Goal: Book appointment/travel/reservation

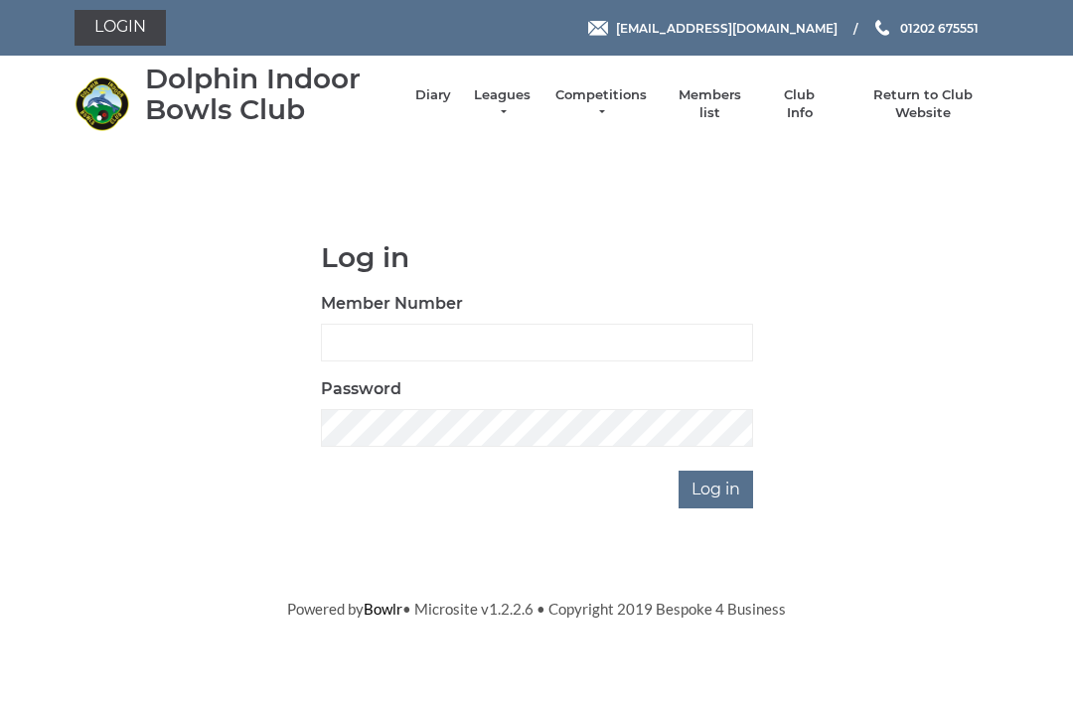
click at [451, 102] on link "Diary" at bounding box center [433, 95] width 36 height 18
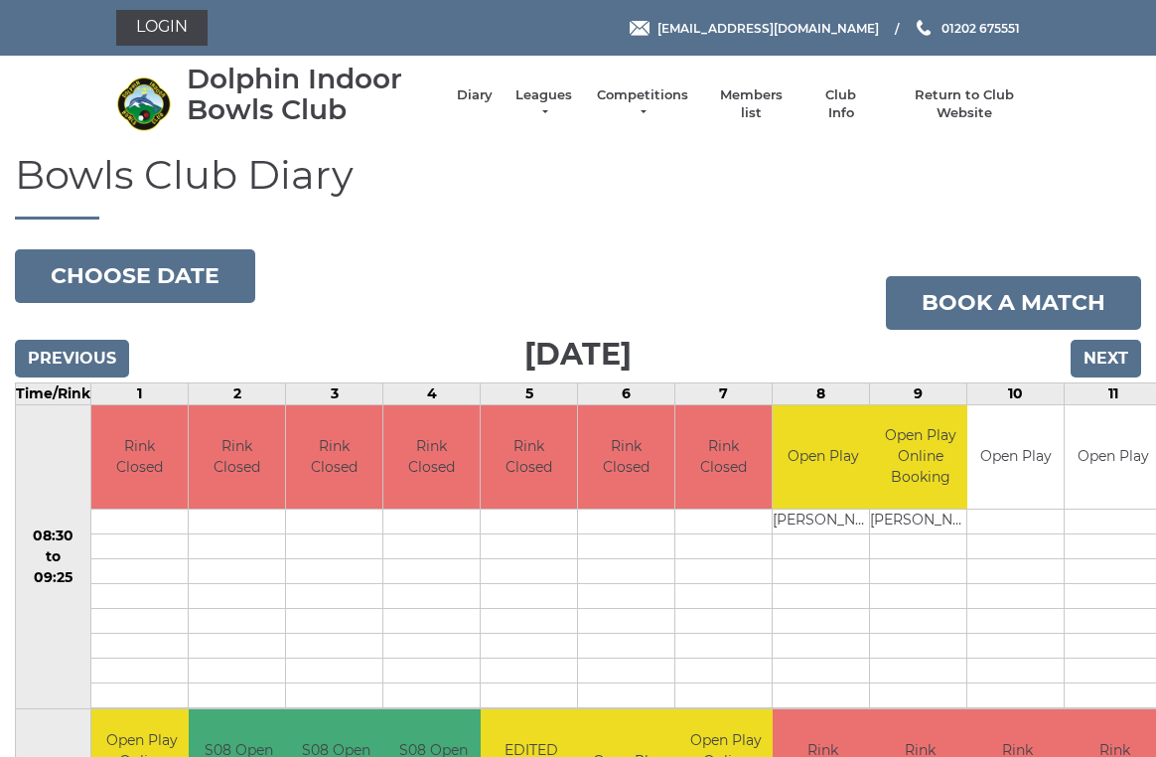
click at [154, 272] on button "Choose date" at bounding box center [135, 276] width 240 height 54
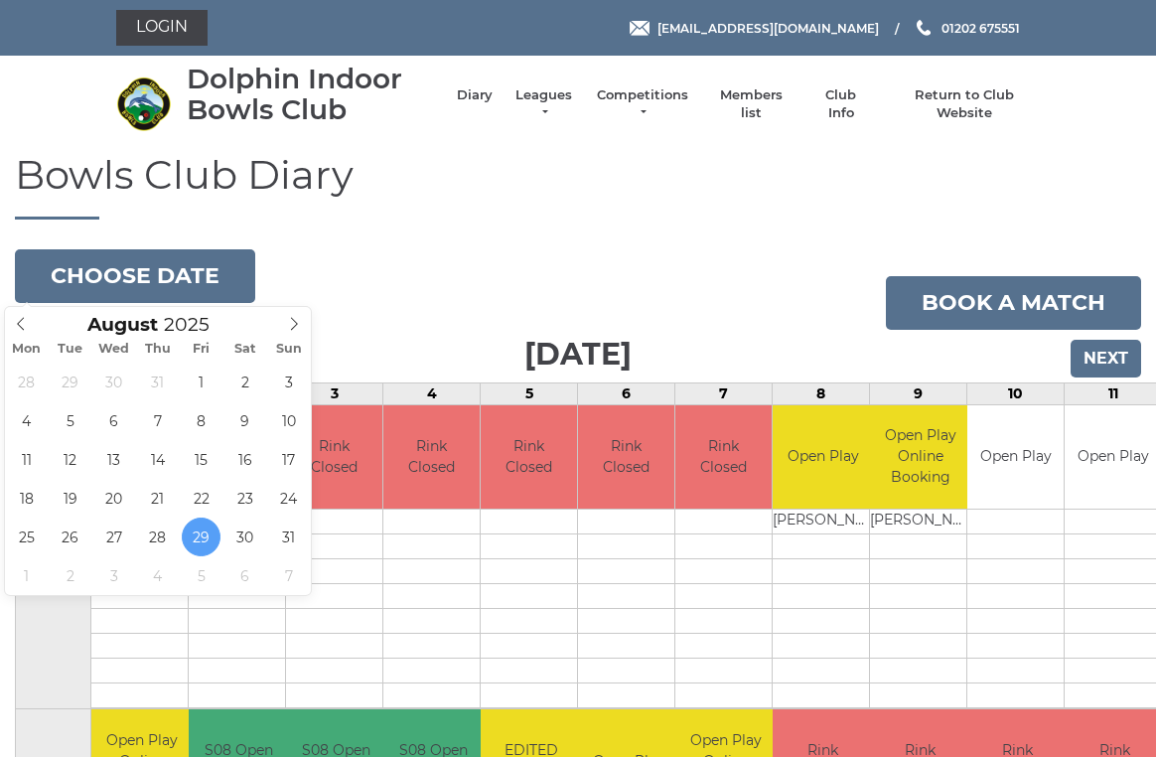
type input "2025-08-22"
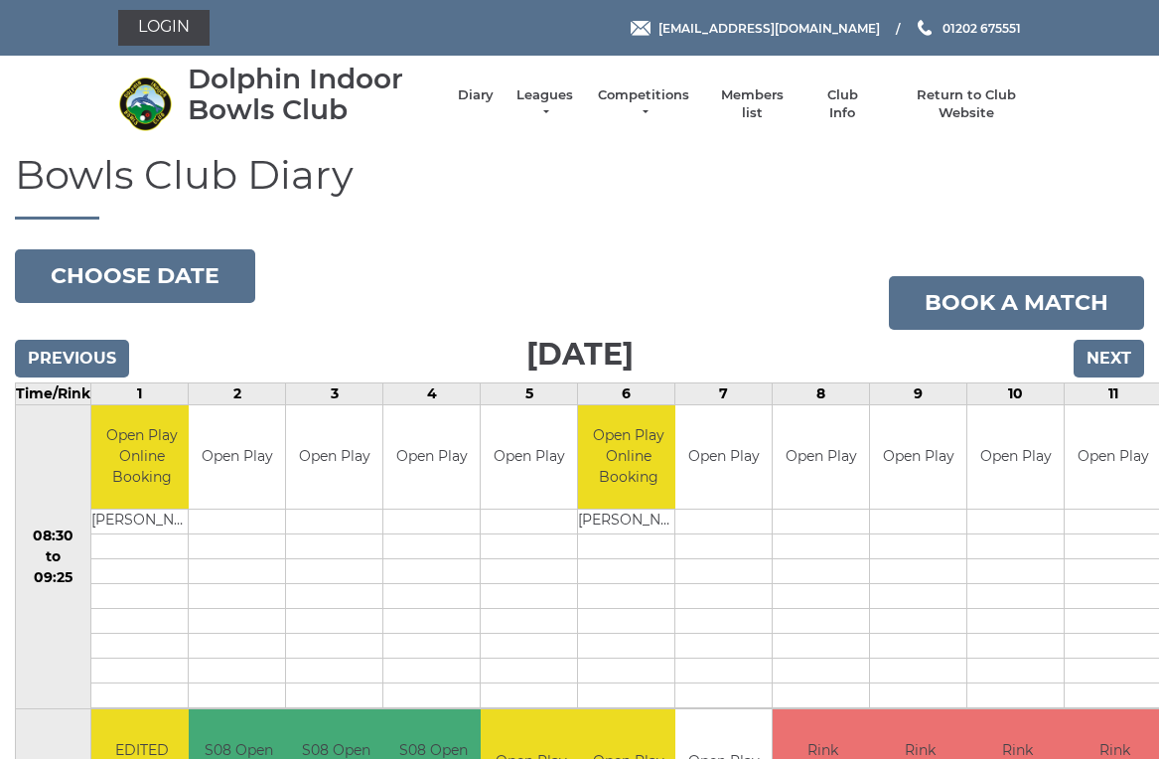
scroll to position [8, 0]
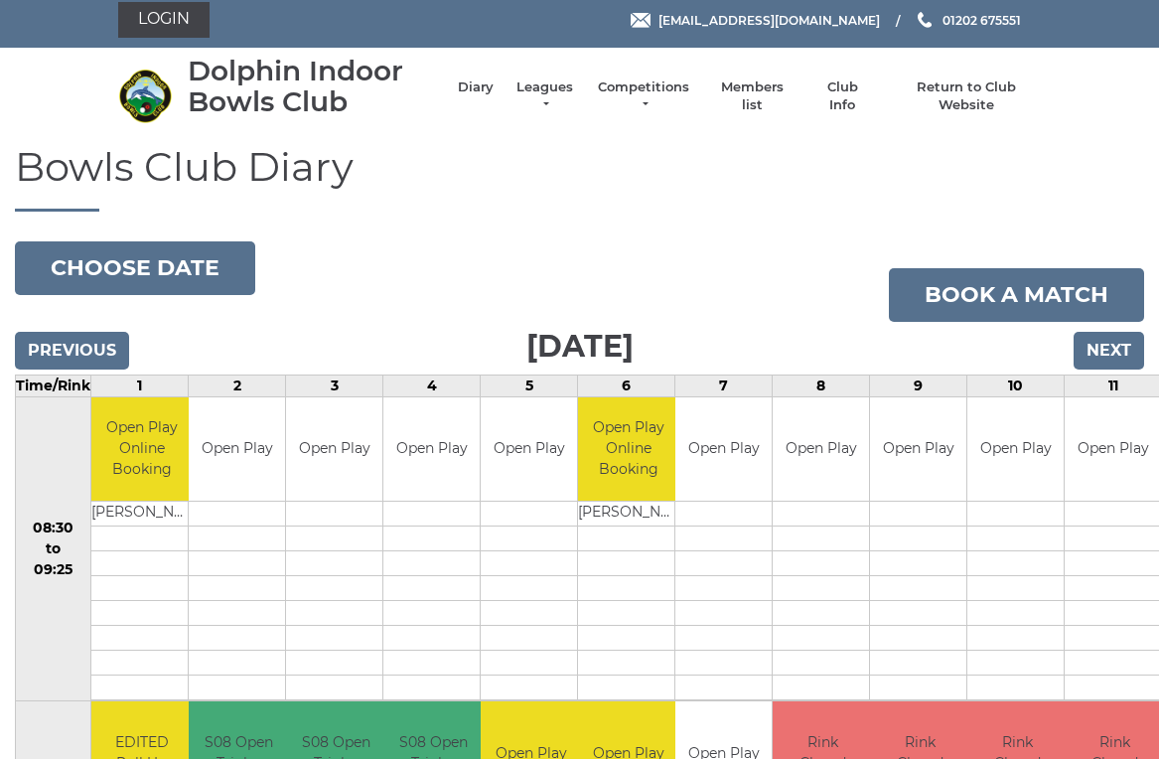
click at [155, 249] on button "Choose date" at bounding box center [135, 268] width 240 height 54
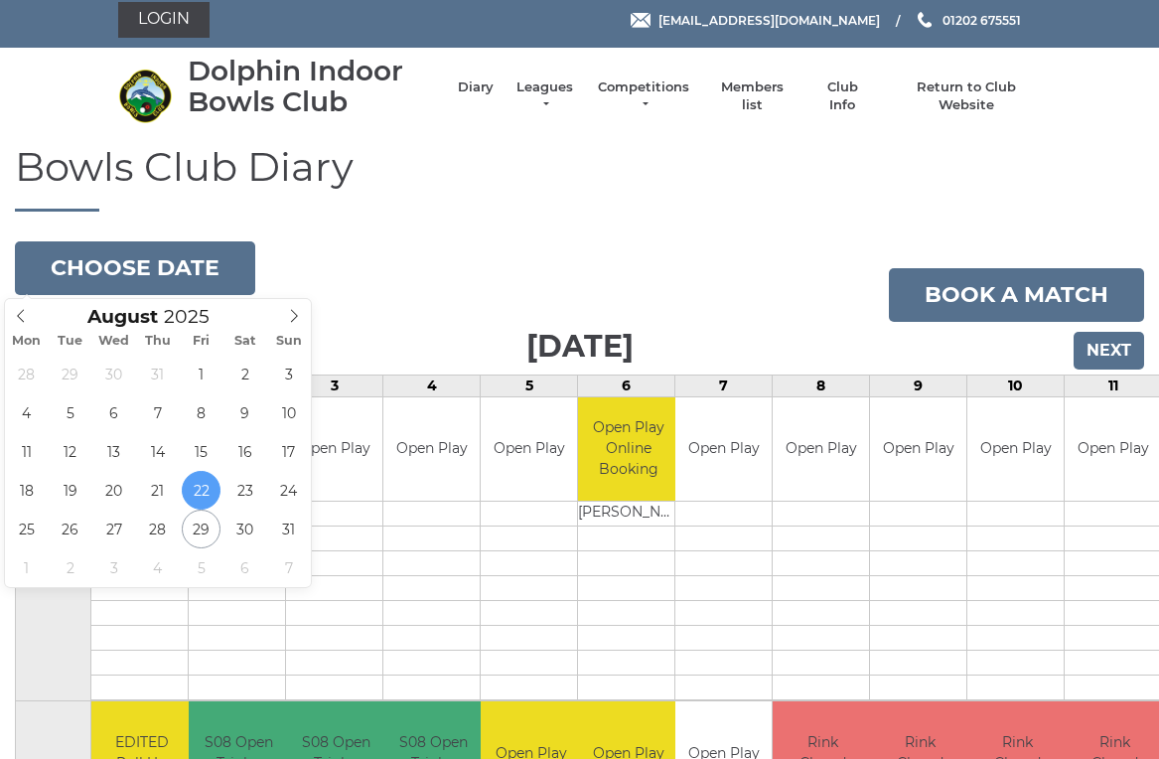
type input "2025-08-19"
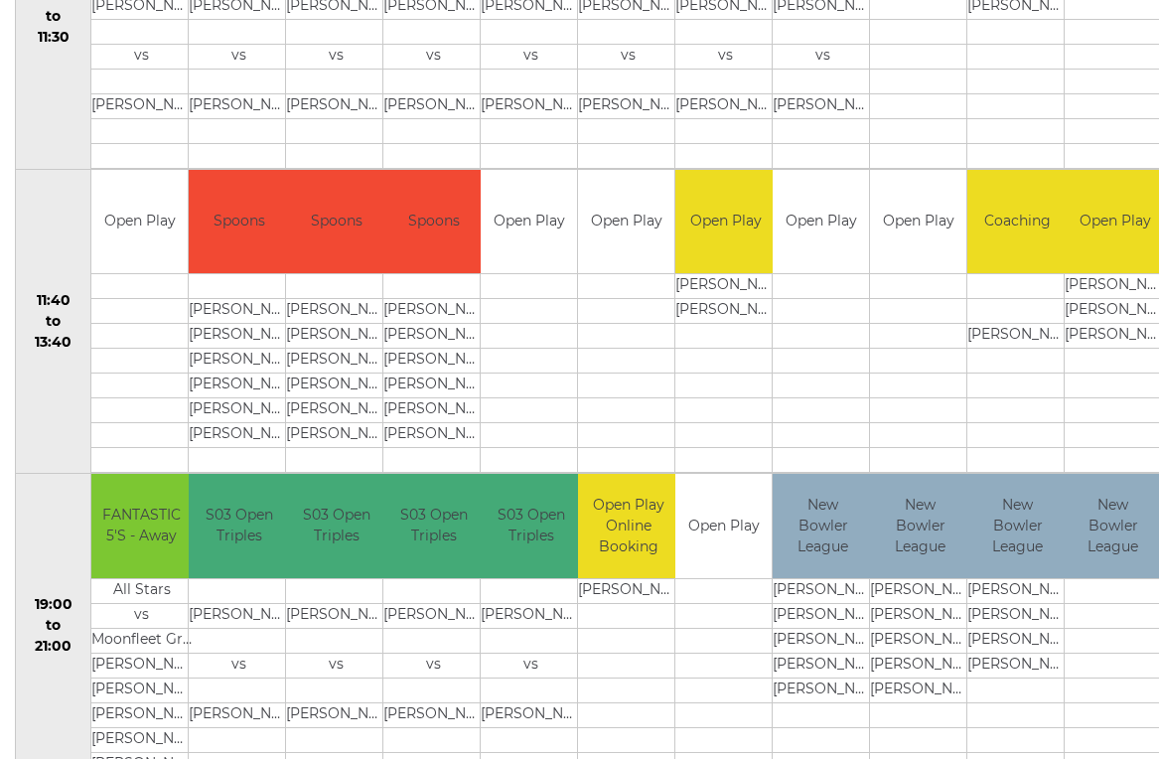
scroll to position [844, 0]
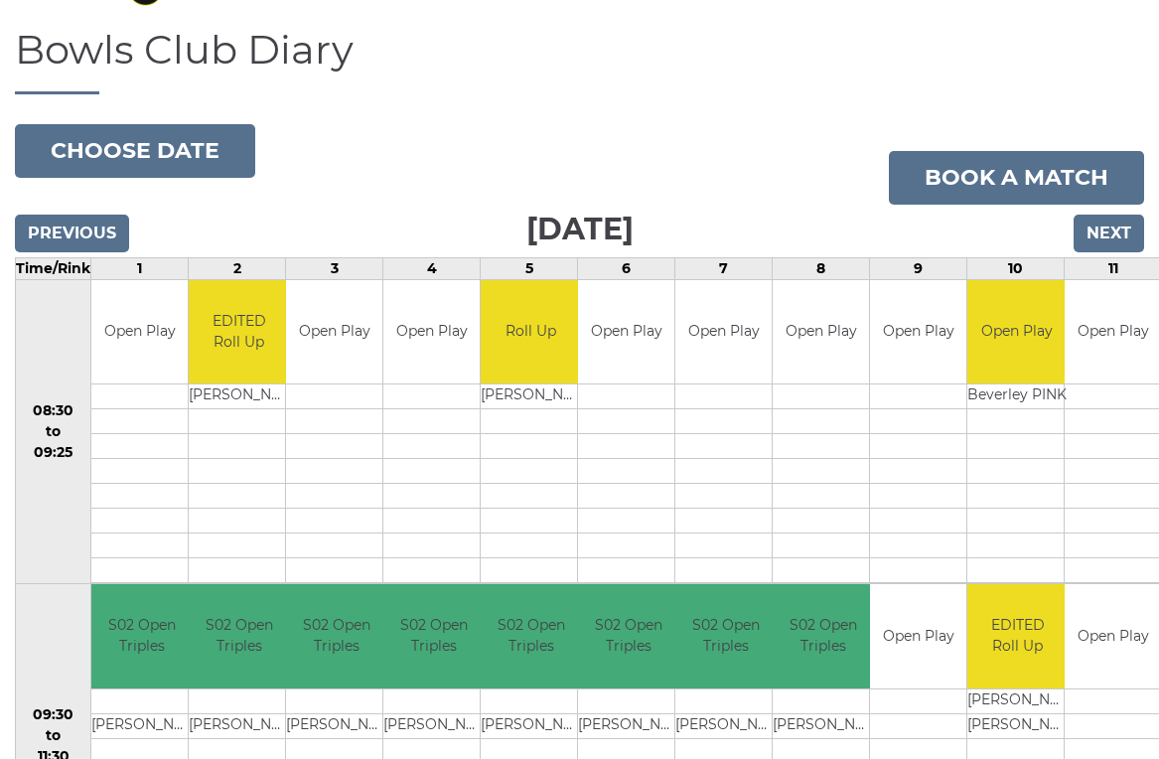
click at [169, 145] on button "Choose date" at bounding box center [135, 151] width 240 height 54
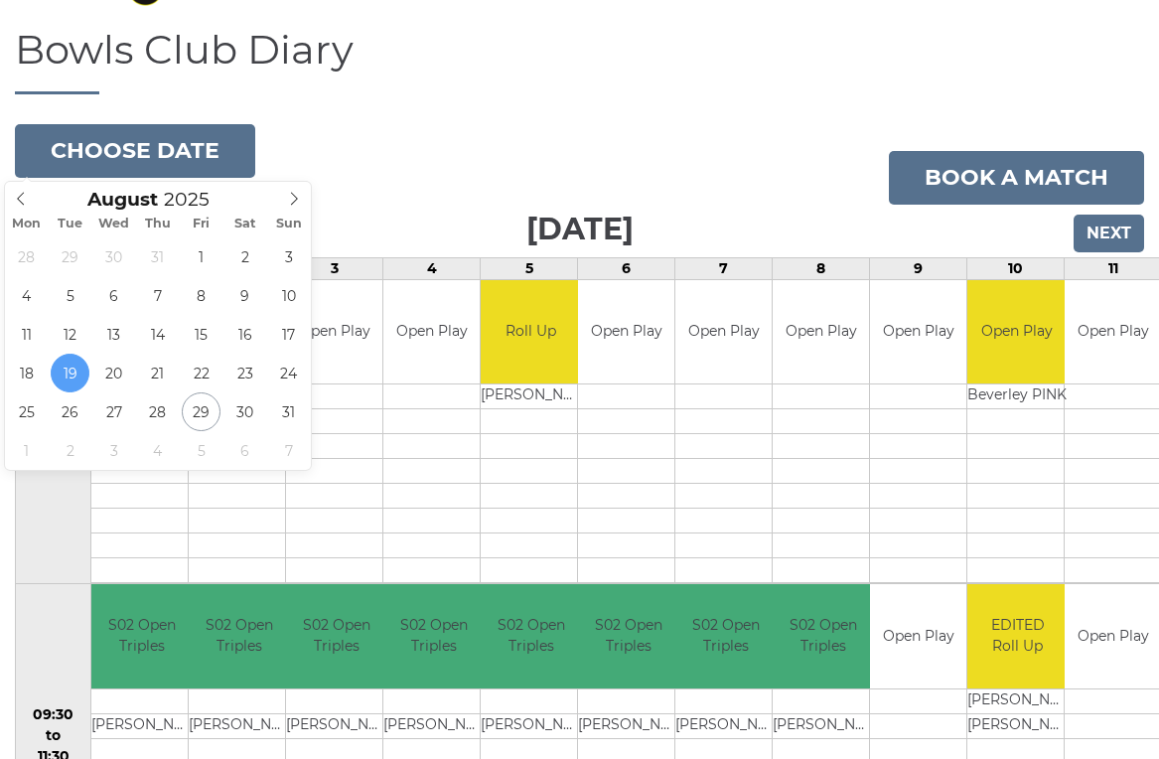
type input "[DATE]"
